Goal: Task Accomplishment & Management: Complete application form

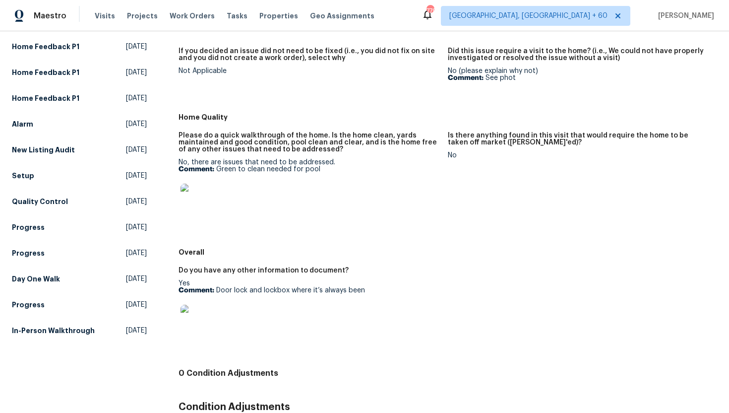
scroll to position [191, 0]
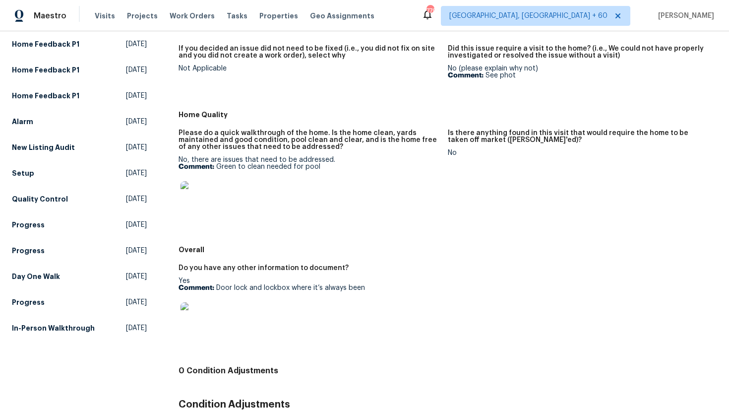
click at [368, 286] on p "Comment: Door lock and lockbox where it’s always been" at bounding box center [309, 287] width 261 height 7
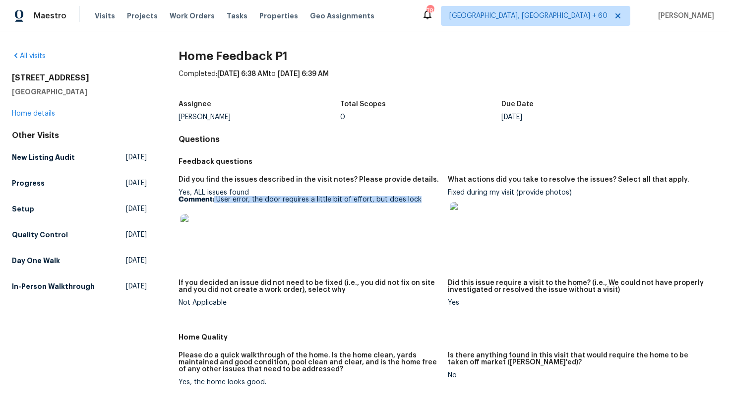
drag, startPoint x: 431, startPoint y: 199, endPoint x: 215, endPoint y: 200, distance: 216.3
click at [215, 200] on p "Comment: User error, the door requires a little bit of effort, but does lock" at bounding box center [309, 199] width 261 height 7
copy p "User error, the door requires a little bit of effort, but does lock"
drag, startPoint x: 516, startPoint y: 194, endPoint x: 448, endPoint y: 193, distance: 68.5
click at [448, 193] on div "Fixed during my visit (provide photos)" at bounding box center [578, 214] width 261 height 51
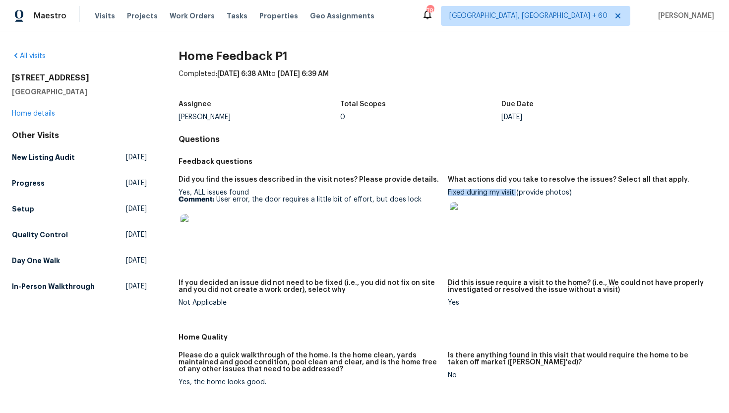
copy div "Fixed during my visit"
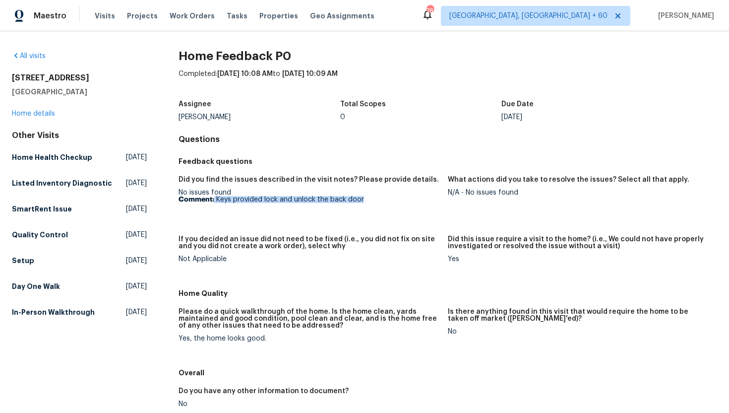
drag, startPoint x: 372, startPoint y: 202, endPoint x: 215, endPoint y: 201, distance: 157.3
click at [215, 201] on p "Comment: Keys provided lock and unlock the back door" at bounding box center [309, 199] width 261 height 7
copy p "Keys provided lock and unlock the back door"
drag, startPoint x: 527, startPoint y: 194, endPoint x: 467, endPoint y: 195, distance: 60.0
click at [467, 195] on div "N/A - No issues found" at bounding box center [578, 192] width 261 height 7
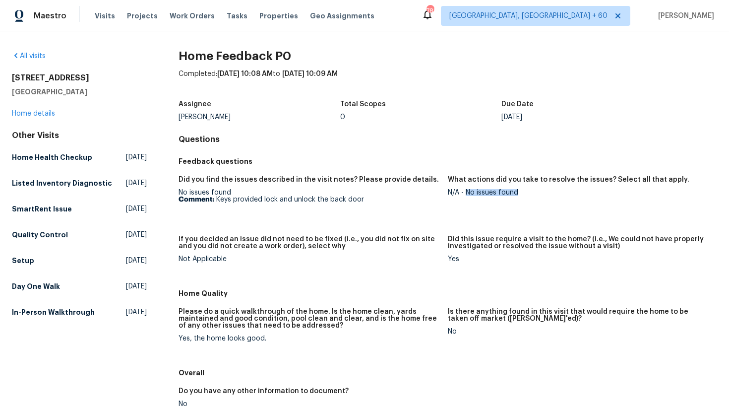
copy div "No issues found"
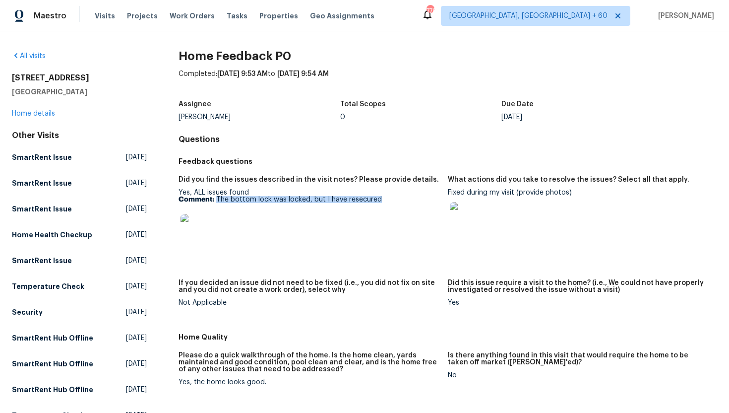
drag, startPoint x: 390, startPoint y: 200, endPoint x: 215, endPoint y: 199, distance: 174.7
click at [215, 199] on p "Comment: The bottom lock was locked, but I have resecured" at bounding box center [309, 199] width 261 height 7
copy p "The bottom lock was locked, but I have resecured"
drag, startPoint x: 516, startPoint y: 194, endPoint x: 449, endPoint y: 195, distance: 67.0
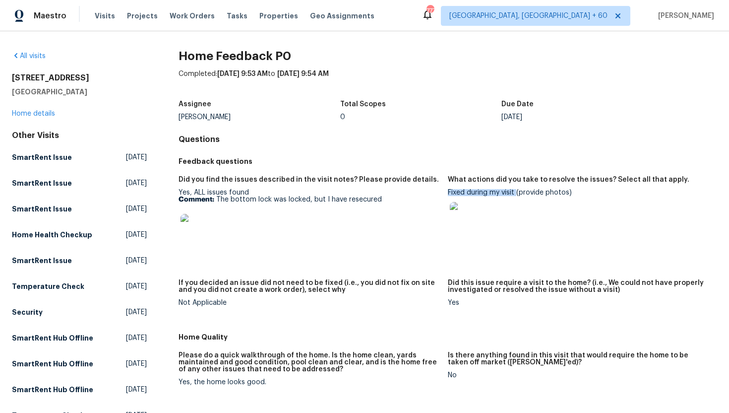
click at [449, 195] on div "Fixed during my visit (provide photos)" at bounding box center [578, 214] width 261 height 51
copy div "Fixed during my visit"
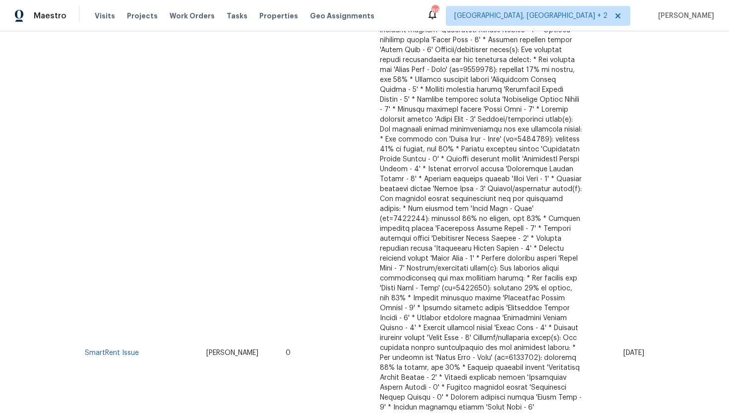
scroll to position [466, 0]
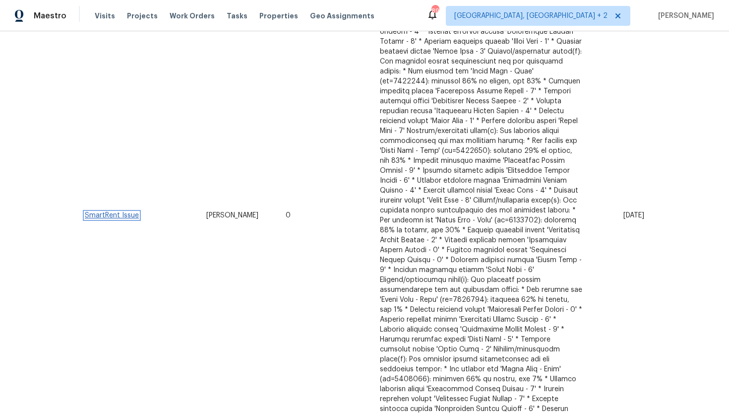
click at [129, 212] on link "SmartRent Issue" at bounding box center [112, 215] width 54 height 7
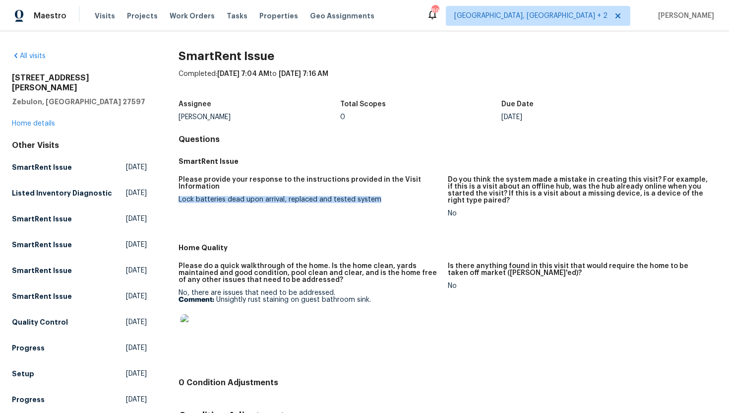
drag, startPoint x: 385, startPoint y: 202, endPoint x: 179, endPoint y: 199, distance: 206.0
click at [179, 199] on div "Lock batteries dead upon arrival, replaced and tested system" at bounding box center [309, 199] width 261 height 7
copy div "Lock batteries dead upon arrival, replaced and tested system"
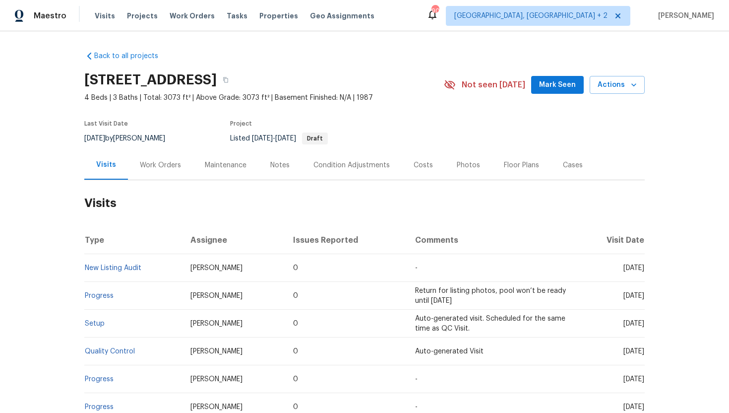
click at [551, 170] on div "Cases" at bounding box center [573, 164] width 44 height 29
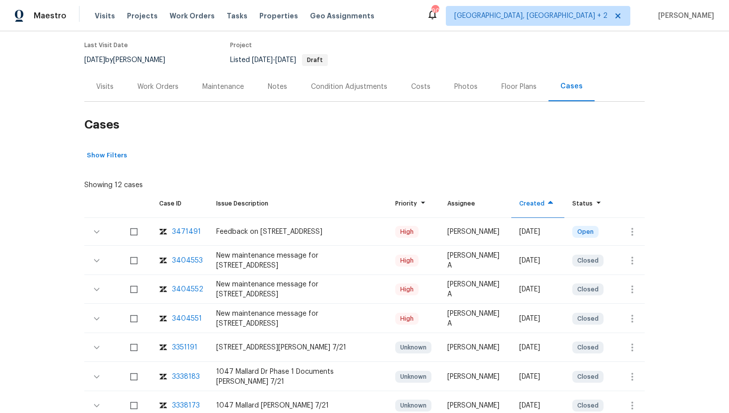
scroll to position [158, 0]
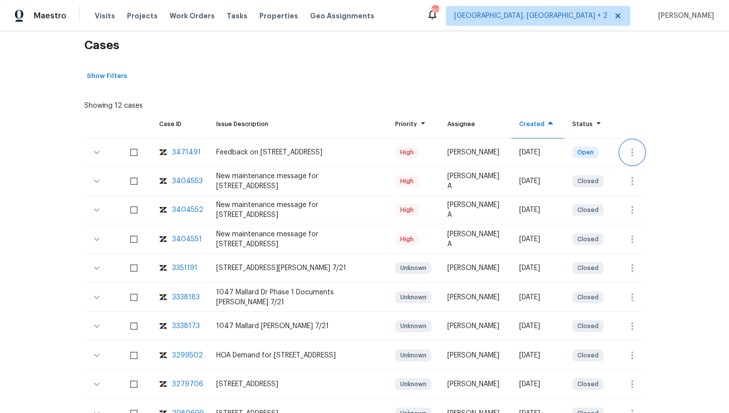
click at [636, 153] on icon "button" at bounding box center [633, 152] width 12 height 12
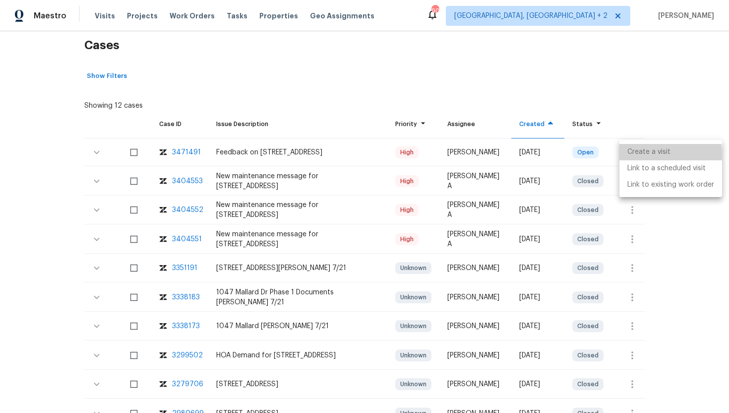
click at [647, 154] on li "Create a visit" at bounding box center [671, 152] width 103 height 16
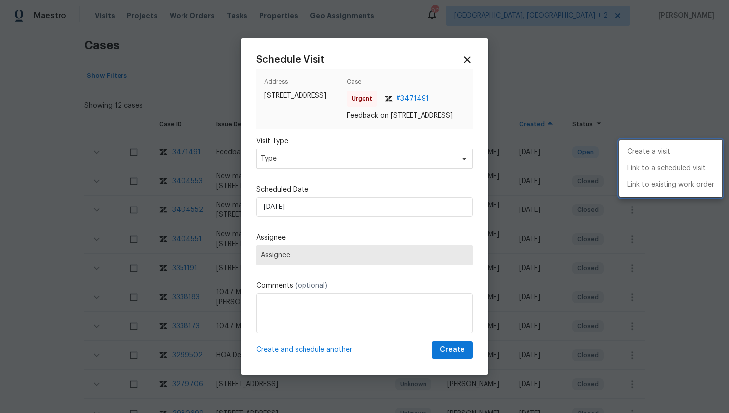
click at [281, 165] on div at bounding box center [364, 206] width 729 height 413
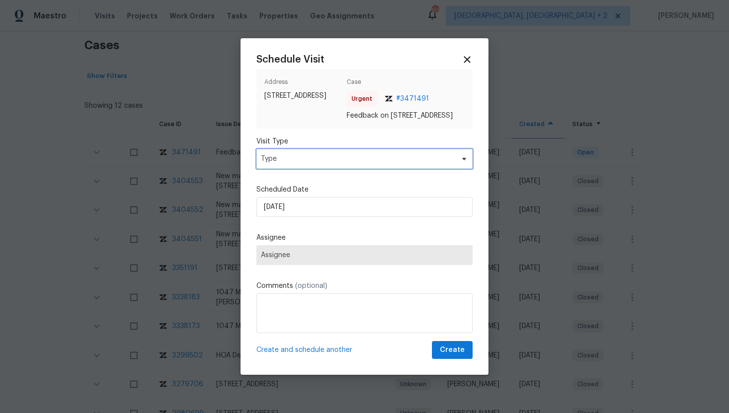
click at [289, 164] on span "Type" at bounding box center [357, 159] width 193 height 10
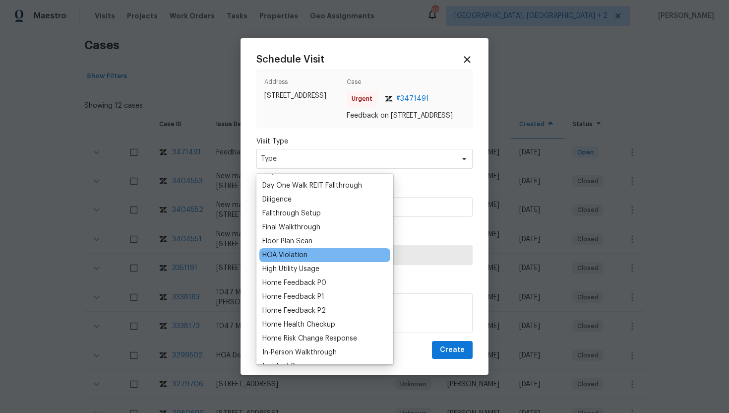
scroll to position [209, 0]
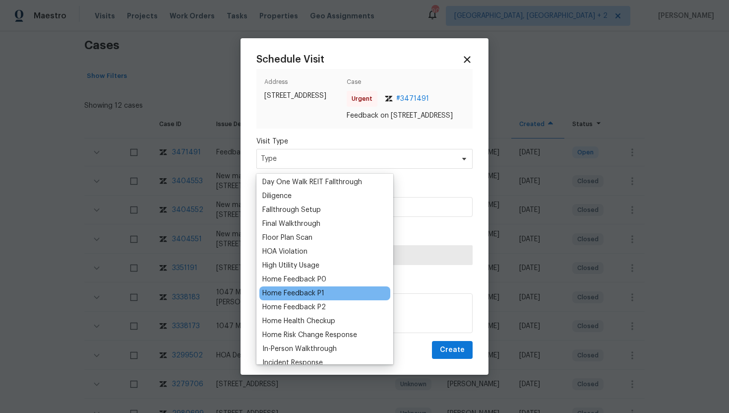
click at [317, 291] on div "Home Feedback P1" at bounding box center [293, 293] width 62 height 10
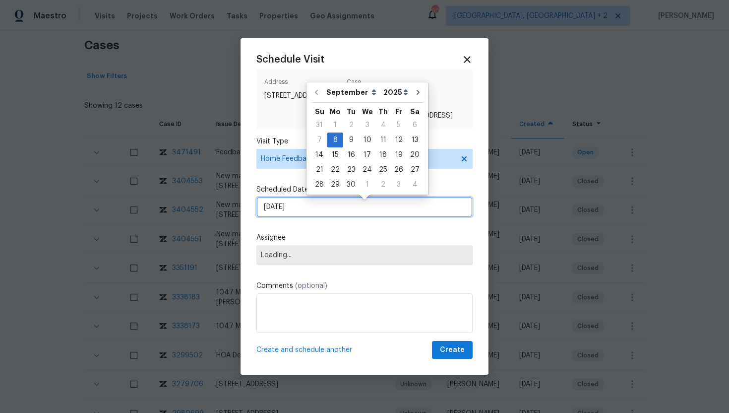
click at [319, 209] on input "9/8/2025" at bounding box center [365, 207] width 216 height 20
click at [355, 139] on div "9" at bounding box center [351, 140] width 16 height 14
type input "9/9/2025"
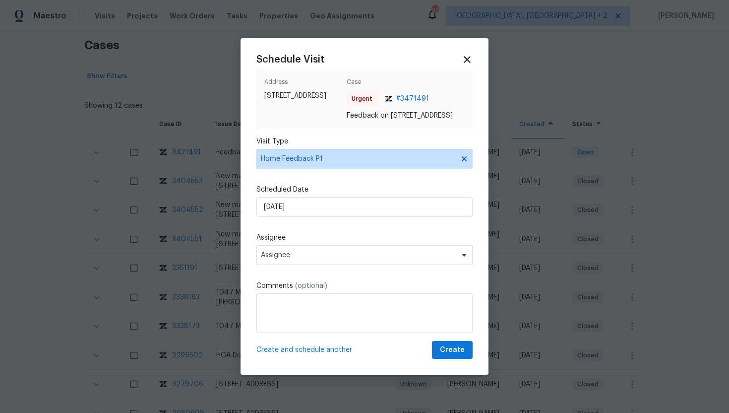
click at [302, 243] on label "Assignee" at bounding box center [365, 238] width 216 height 10
click at [306, 256] on span "Assignee" at bounding box center [358, 255] width 195 height 8
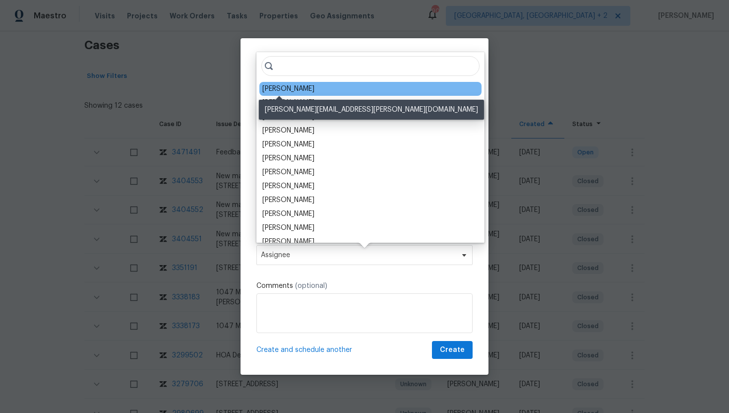
click at [287, 91] on div "Billy Towle" at bounding box center [288, 89] width 52 height 10
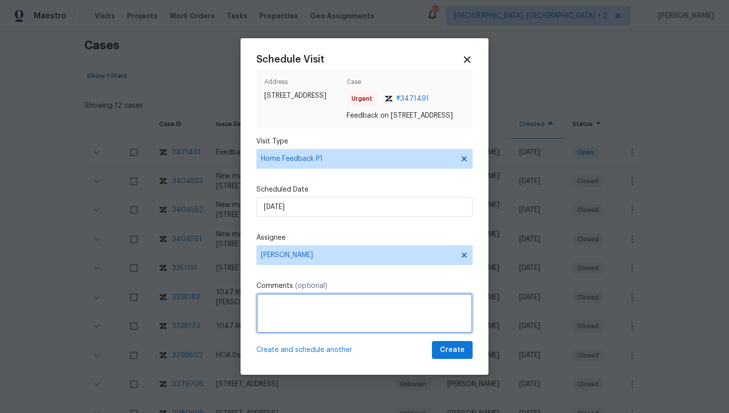
click at [290, 315] on textarea at bounding box center [365, 313] width 216 height 40
paste textarea "Feedback Message: Structural support for addition shows rot"
type textarea "Feedback Message: Structural support for addition shows rot"
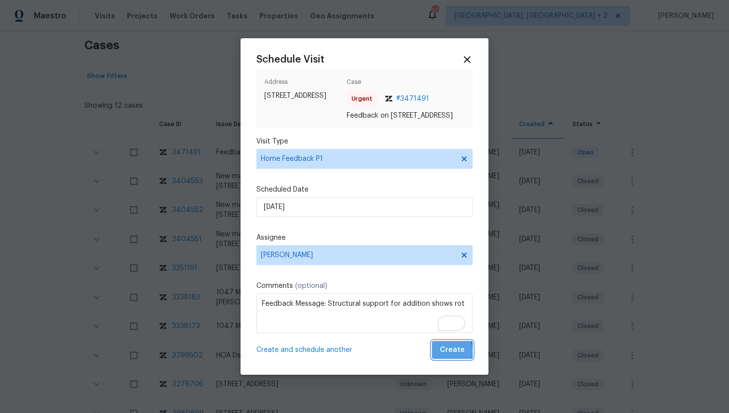
click at [450, 356] on span "Create" at bounding box center [452, 350] width 25 height 12
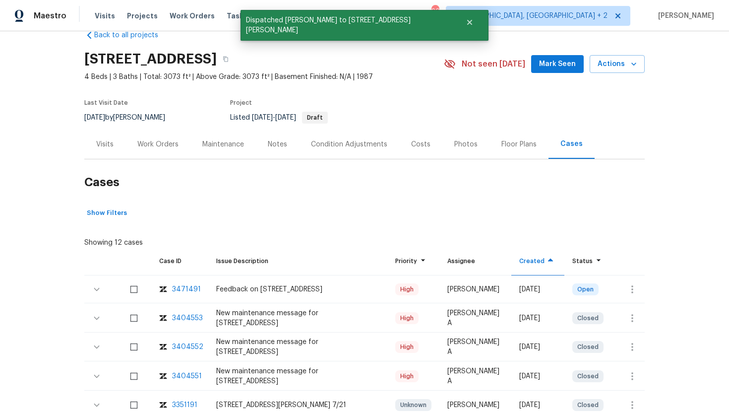
scroll to position [0, 0]
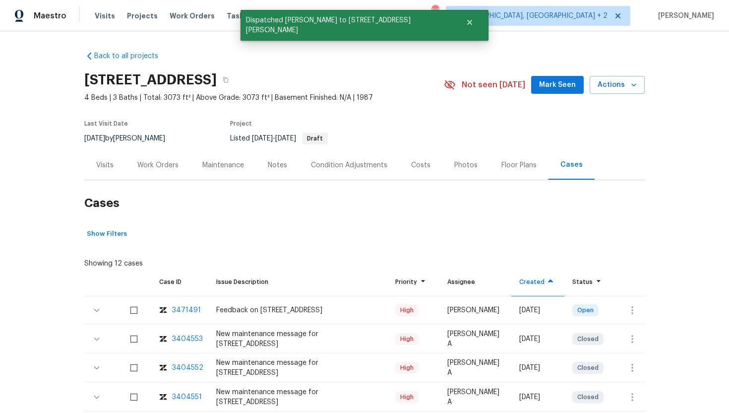
click at [109, 155] on div "Visits" at bounding box center [104, 164] width 41 height 29
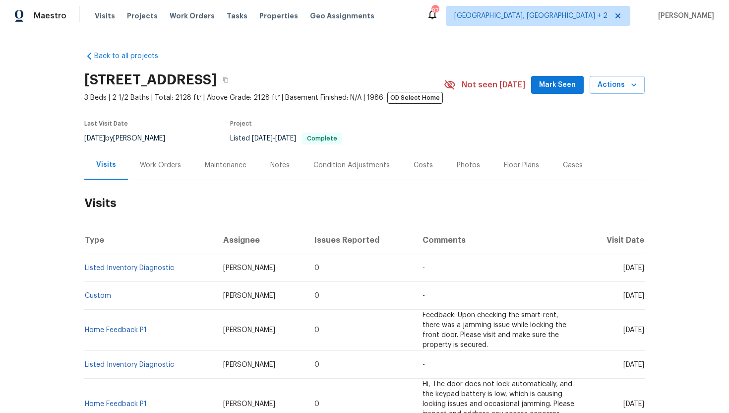
click at [173, 157] on div "Work Orders" at bounding box center [160, 164] width 65 height 29
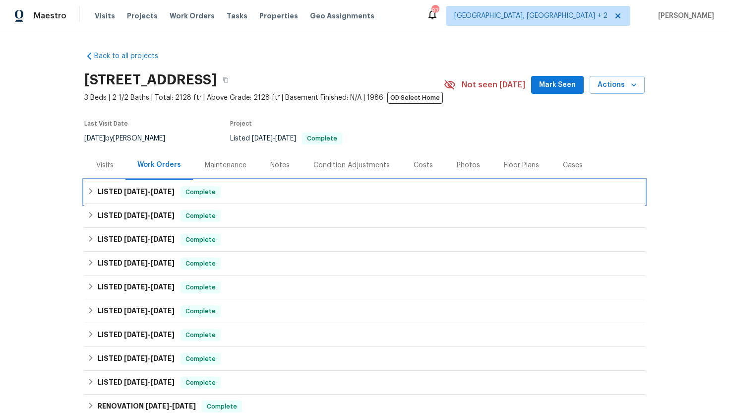
click at [164, 192] on span "8/29/25" at bounding box center [163, 191] width 24 height 7
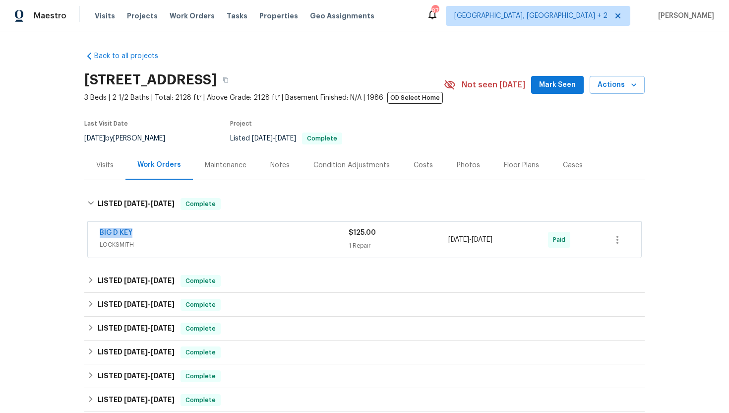
drag, startPoint x: 150, startPoint y: 231, endPoint x: 92, endPoint y: 231, distance: 58.6
click at [92, 231] on div "BIG D KEY LOCKSMITH $125.00 1 Repair 8/29/2025 - 8/29/2025 Paid" at bounding box center [365, 240] width 554 height 36
copy link "BIG D KEY"
drag, startPoint x: 525, startPoint y: 243, endPoint x: 443, endPoint y: 239, distance: 83.0
click at [442, 239] on div "BIG D KEY LOCKSMITH $125.00 1 Repair 8/29/2025 - 8/29/2025 Paid" at bounding box center [353, 240] width 506 height 24
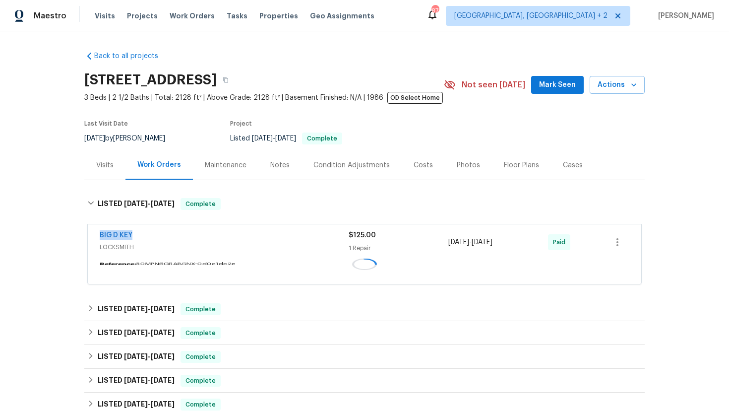
copy div "1 Repair 8/29/2025 - 8/29/2025"
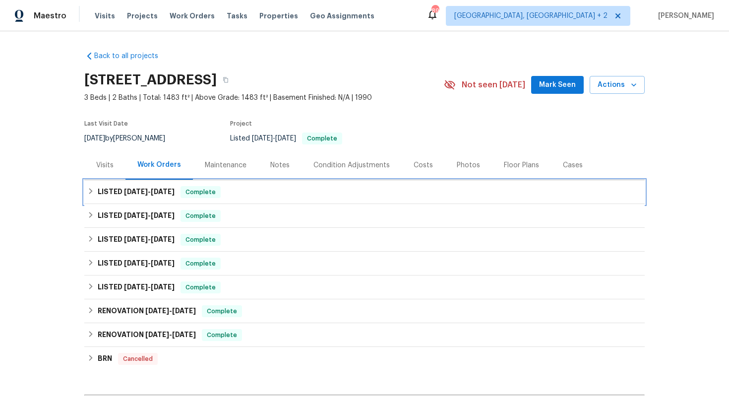
click at [171, 189] on span "[DATE]" at bounding box center [163, 191] width 24 height 7
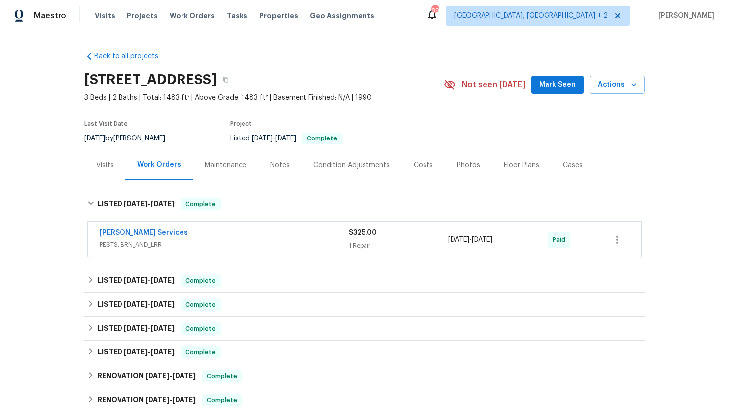
click at [199, 243] on span "PESTS, BRN_AND_LRR" at bounding box center [224, 245] width 249 height 10
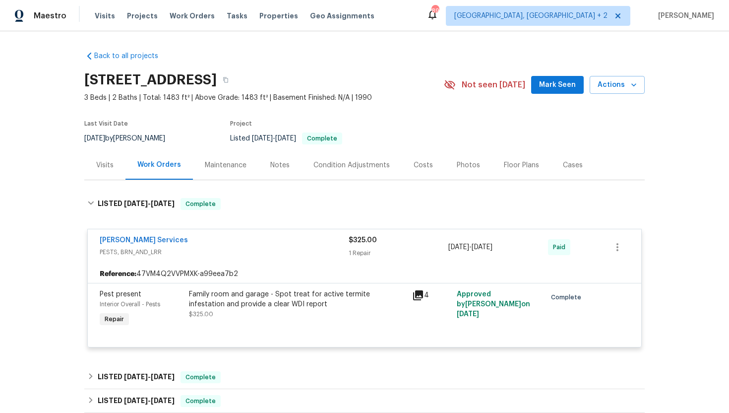
scroll to position [170, 0]
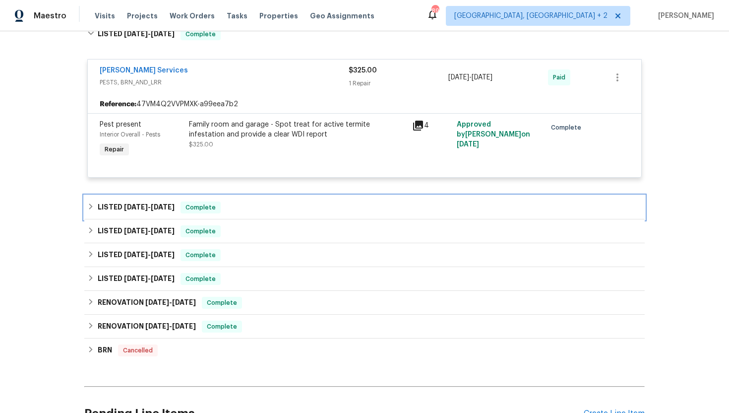
click at [206, 210] on span "Complete" at bounding box center [201, 207] width 38 height 10
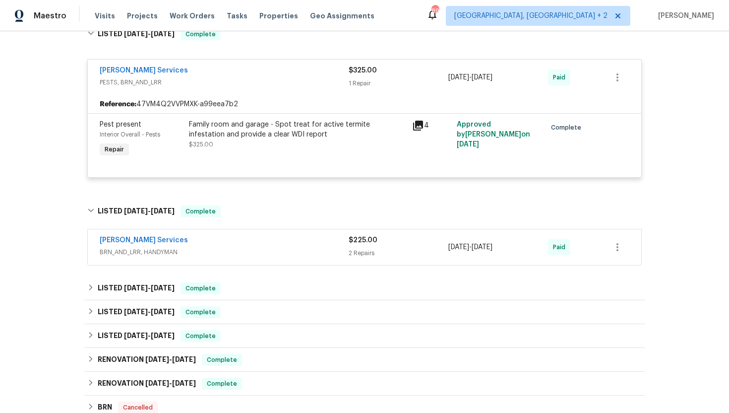
click at [214, 259] on div "[PERSON_NAME] Services BRN_AND_LRR, HANDYMAN $225.00 2 Repairs [DATE] - [DATE] …" at bounding box center [365, 247] width 554 height 36
click at [214, 257] on span "BRN_AND_LRR, HANDYMAN" at bounding box center [224, 252] width 249 height 10
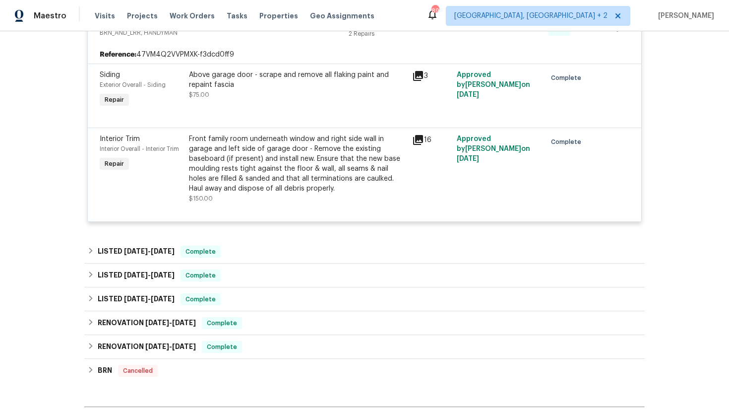
scroll to position [408, 0]
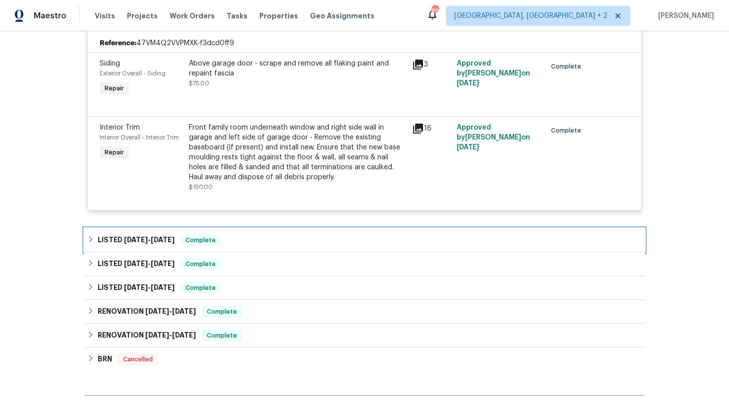
click at [256, 236] on div "LISTED [DATE] - [DATE] Complete" at bounding box center [364, 240] width 555 height 12
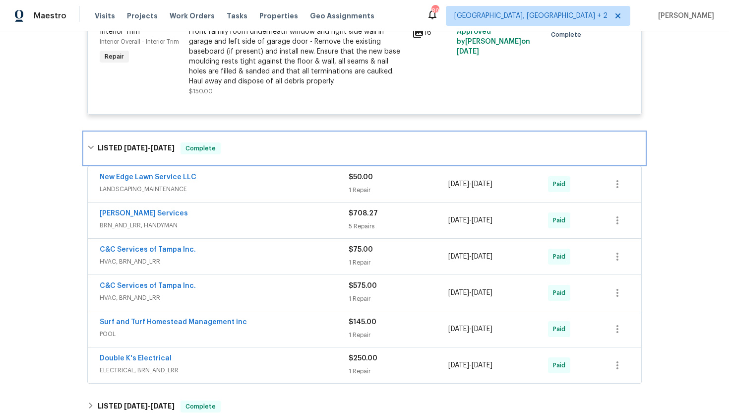
scroll to position [517, 0]
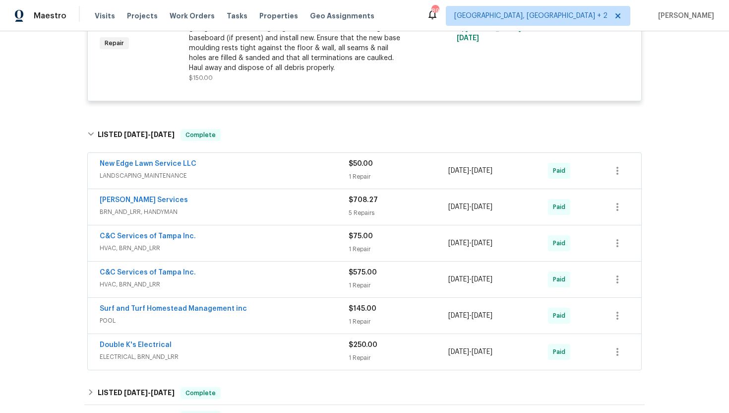
click at [248, 180] on span "LANDSCAPING_MAINTENANCE" at bounding box center [224, 176] width 249 height 10
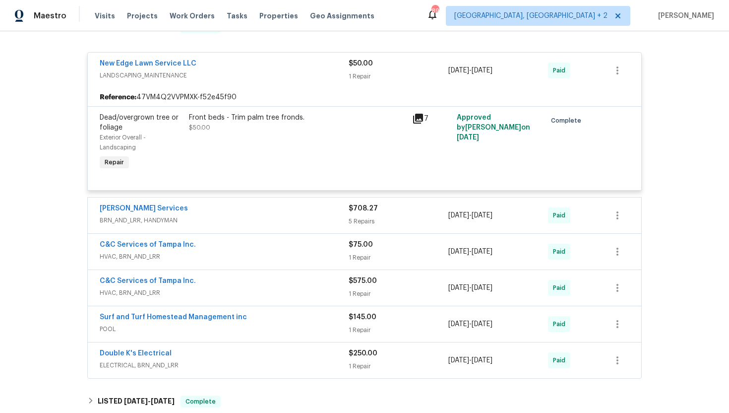
scroll to position [649, 0]
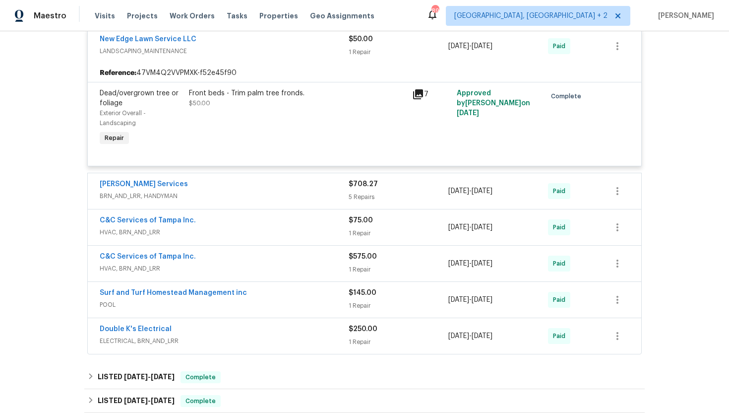
click at [251, 187] on div "[PERSON_NAME] Services" at bounding box center [224, 185] width 249 height 12
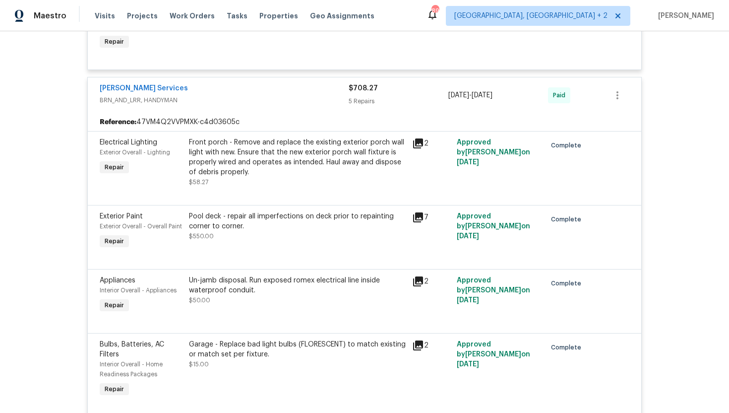
scroll to position [742, 0]
